Goal: Task Accomplishment & Management: Manage account settings

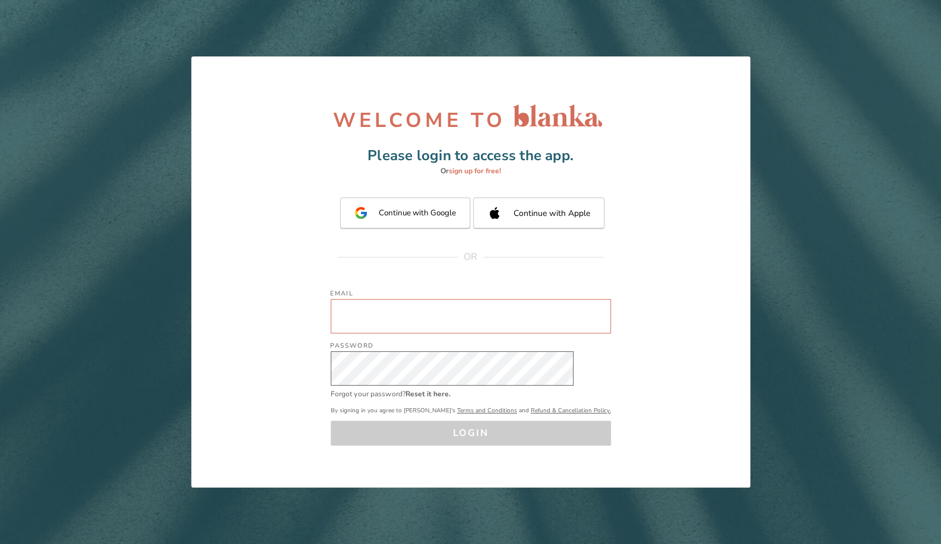
click at [430, 322] on input "Email" at bounding box center [471, 316] width 280 height 34
type input "[EMAIL_ADDRESS][DOMAIN_NAME]"
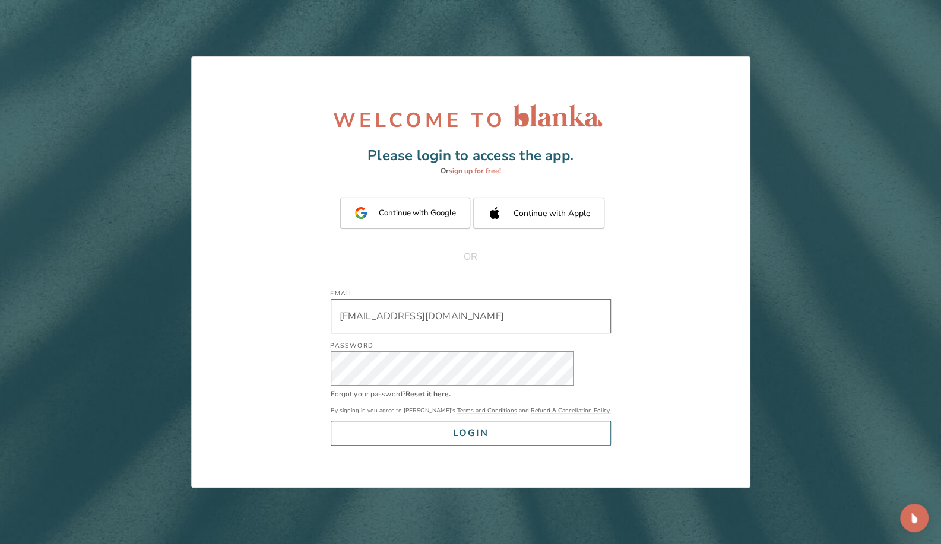
click at [437, 430] on button "LOGIN" at bounding box center [471, 433] width 280 height 25
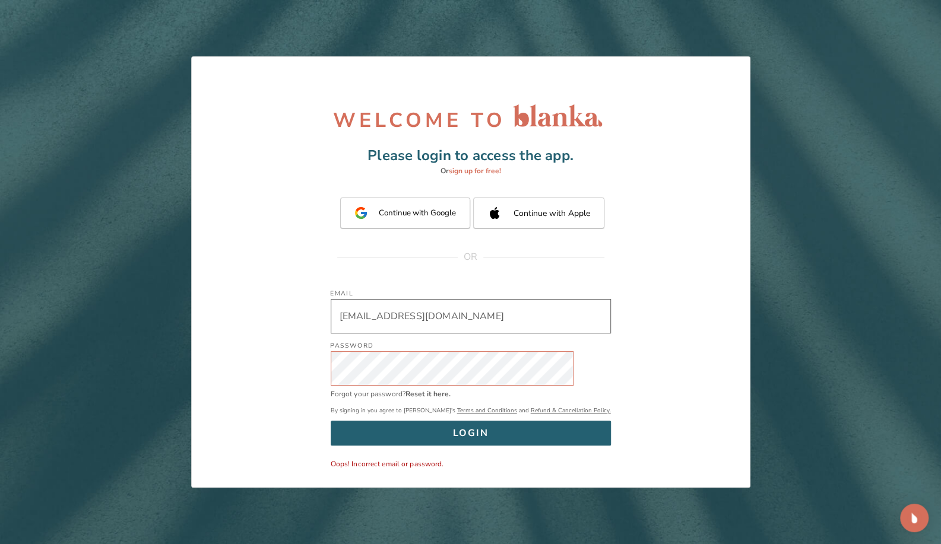
click at [248, 379] on div "Email [EMAIL_ADDRESS][DOMAIN_NAME] Email Password Password Forgot your password…" at bounding box center [470, 361] width 475 height 167
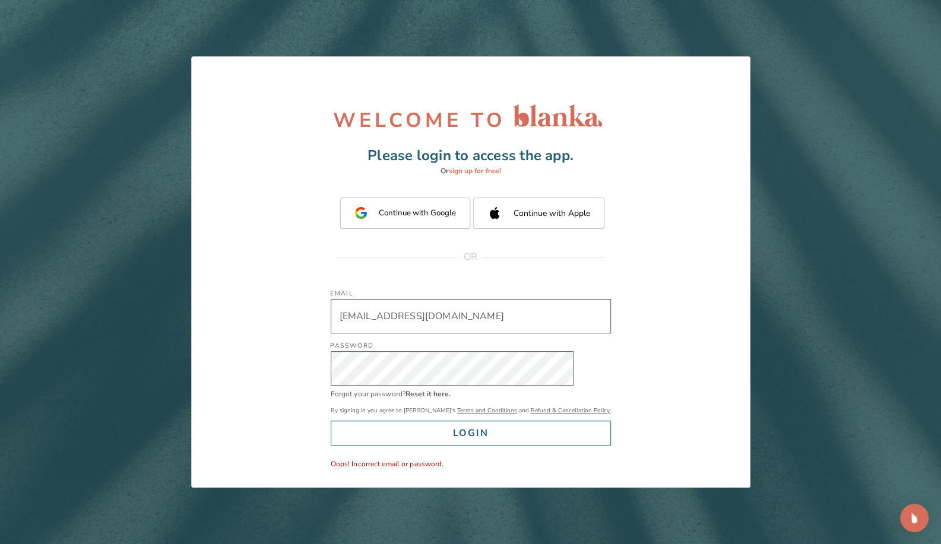
click at [435, 439] on button "LOGIN" at bounding box center [471, 433] width 280 height 25
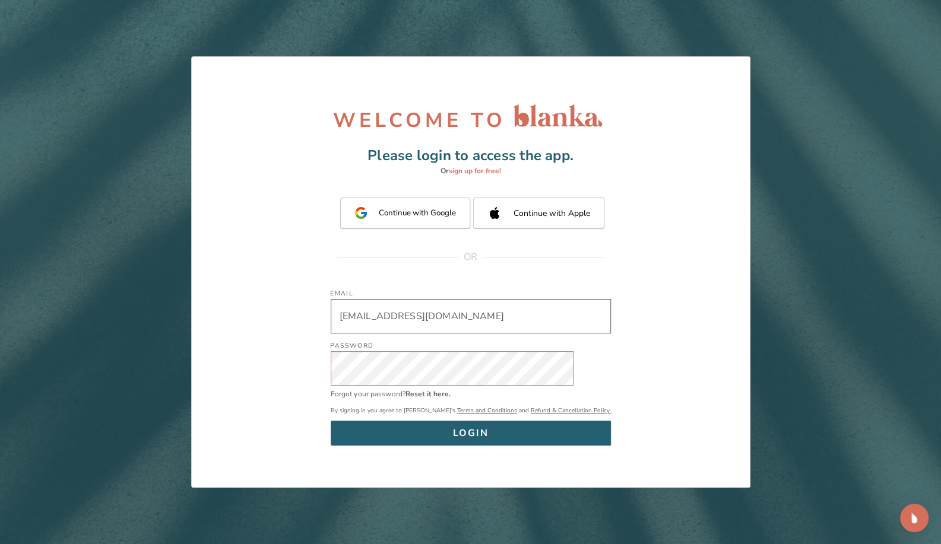
click at [309, 369] on div "Email [EMAIL_ADDRESS][DOMAIN_NAME] Email Password Password Forgot your password…" at bounding box center [470, 361] width 475 height 167
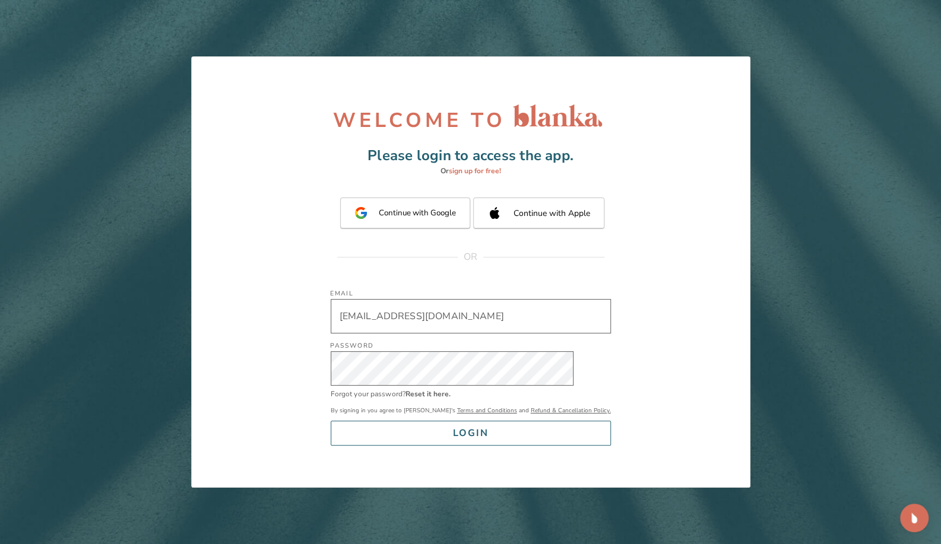
click at [469, 439] on div "LOGIN" at bounding box center [471, 433] width 36 height 17
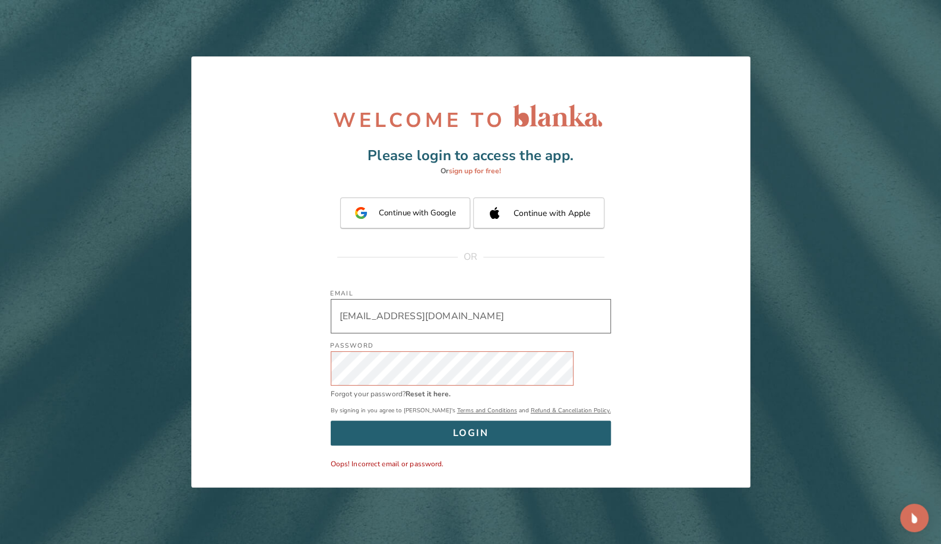
click at [56, 379] on div "WELCOME TO Please login to access the app. Or sign up for free! Continue with G…" at bounding box center [470, 272] width 941 height 544
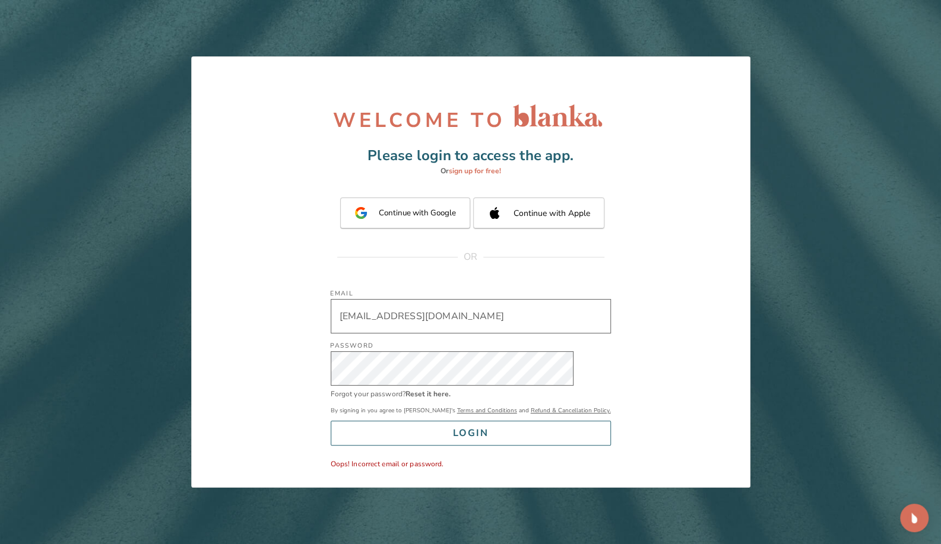
click at [470, 439] on div "LOGIN" at bounding box center [471, 433] width 36 height 17
